Goal: Register for event/course

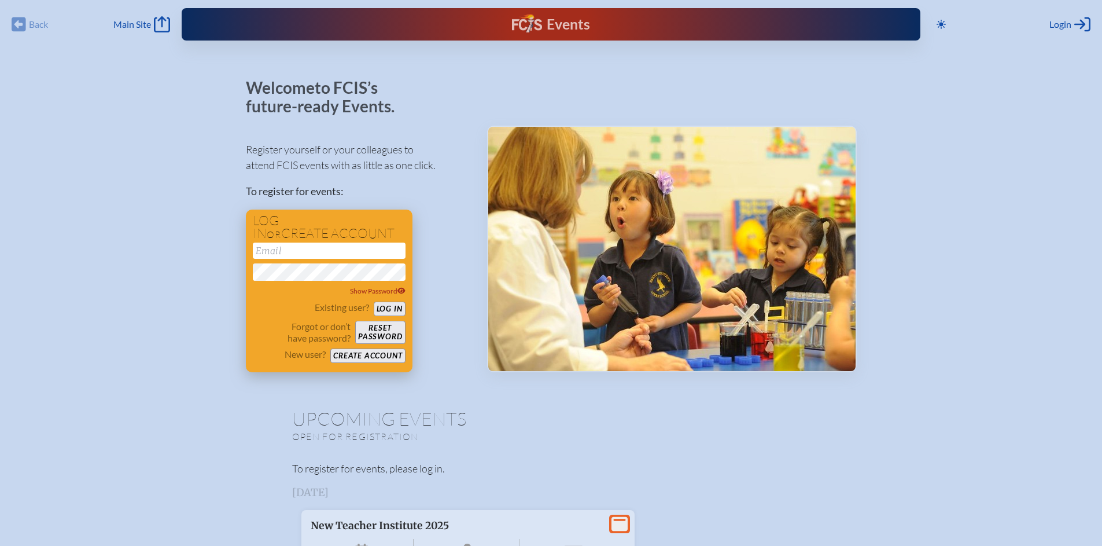
click at [325, 253] on input "email" at bounding box center [329, 250] width 153 height 16
type input "[EMAIL_ADDRESS][DOMAIN_NAME]"
click at [374, 301] on button "Log in" at bounding box center [390, 308] width 32 height 14
drag, startPoint x: 406, startPoint y: 307, endPoint x: 412, endPoint y: 308, distance: 6.4
click at [406, 307] on div "Log in or create account coltroi@miamicountryday.org Show Password Existing use…" at bounding box center [329, 290] width 167 height 163
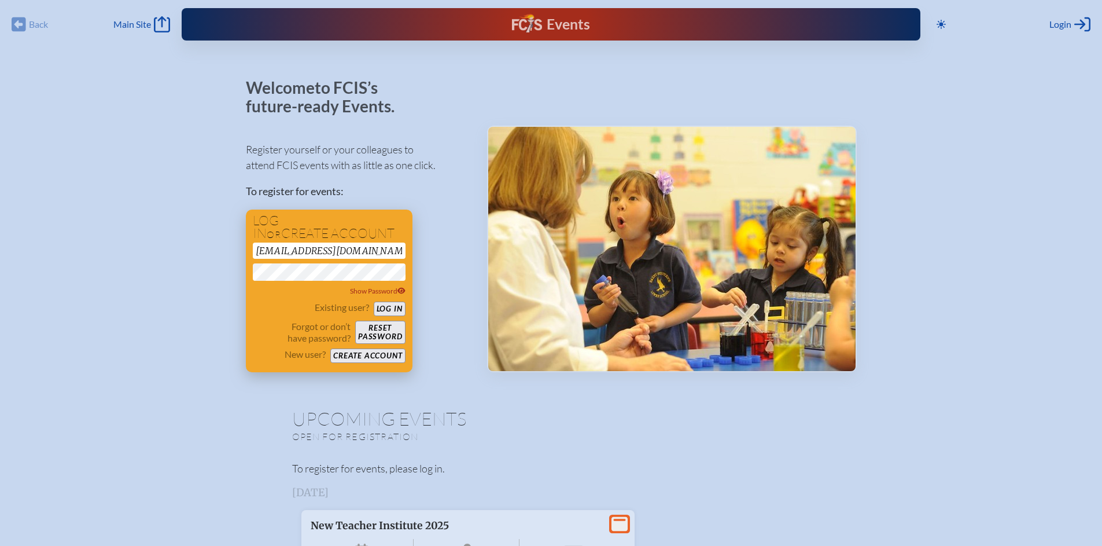
drag, startPoint x: 396, startPoint y: 306, endPoint x: 407, endPoint y: 306, distance: 10.4
click at [397, 305] on button "Log in" at bounding box center [390, 308] width 32 height 14
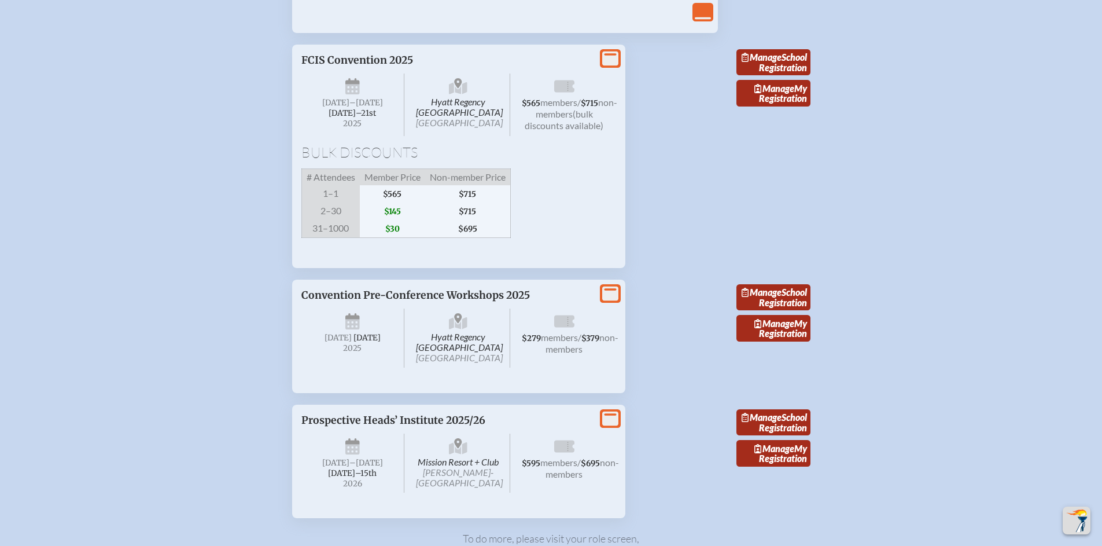
scroll to position [2205, 0]
click at [794, 75] on link "Manage School Registration" at bounding box center [773, 62] width 74 height 27
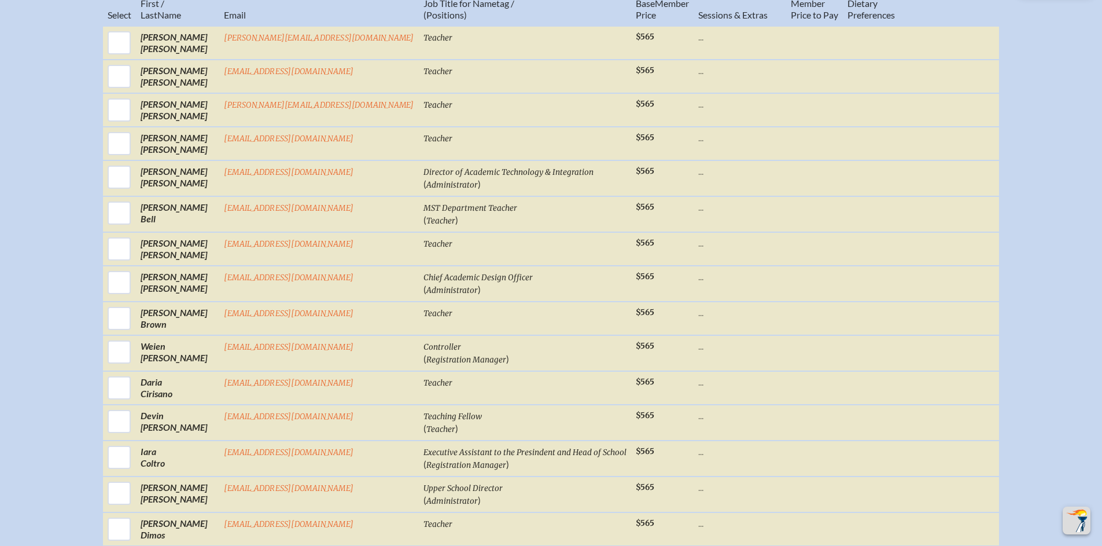
scroll to position [559, 0]
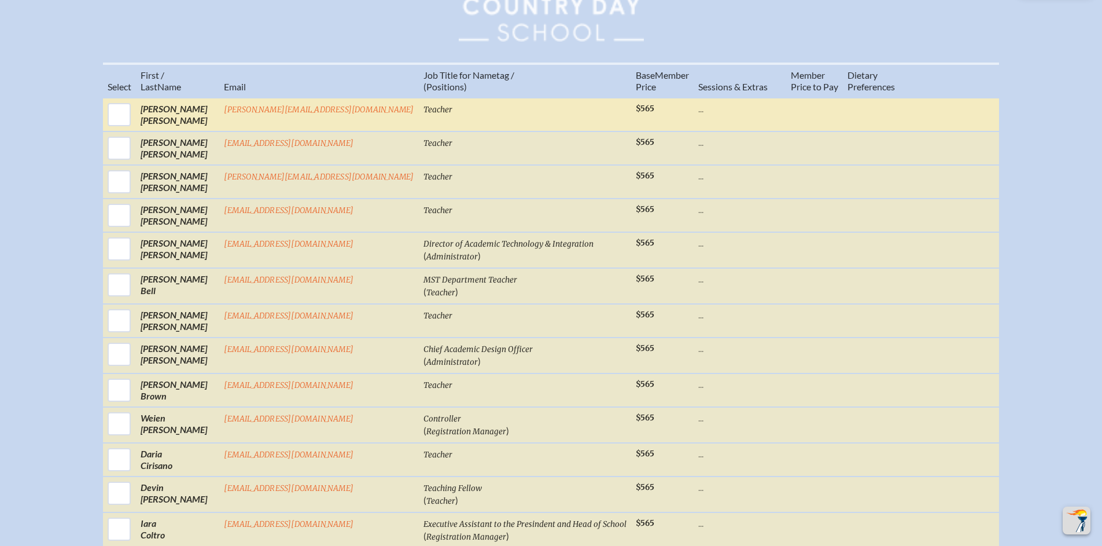
click at [177, 126] on td "[PERSON_NAME]" at bounding box center [177, 115] width 83 height 34
click at [653, 124] on td "$565" at bounding box center [662, 115] width 62 height 34
click at [636, 113] on span "$565" at bounding box center [645, 109] width 19 height 10
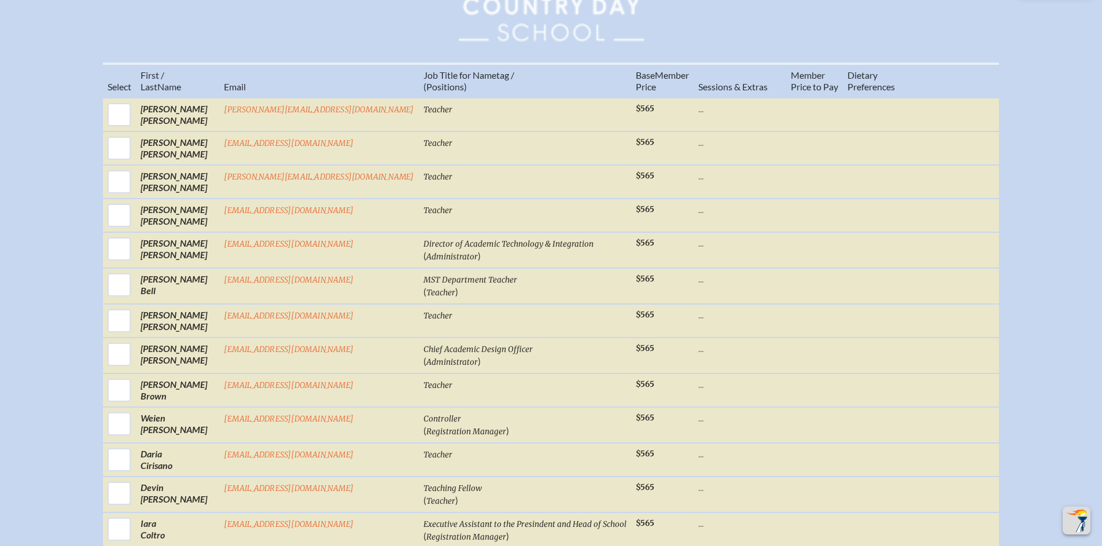
click at [134, 118] on input "checkbox" at bounding box center [119, 114] width 29 height 29
checkbox input "true"
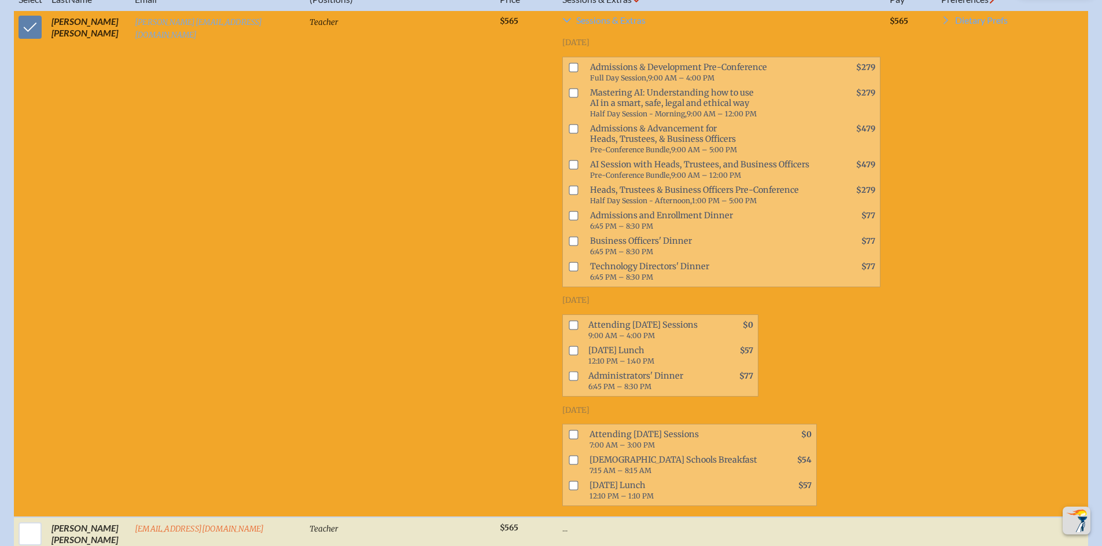
scroll to position [693, 0]
